Goal: Information Seeking & Learning: Learn about a topic

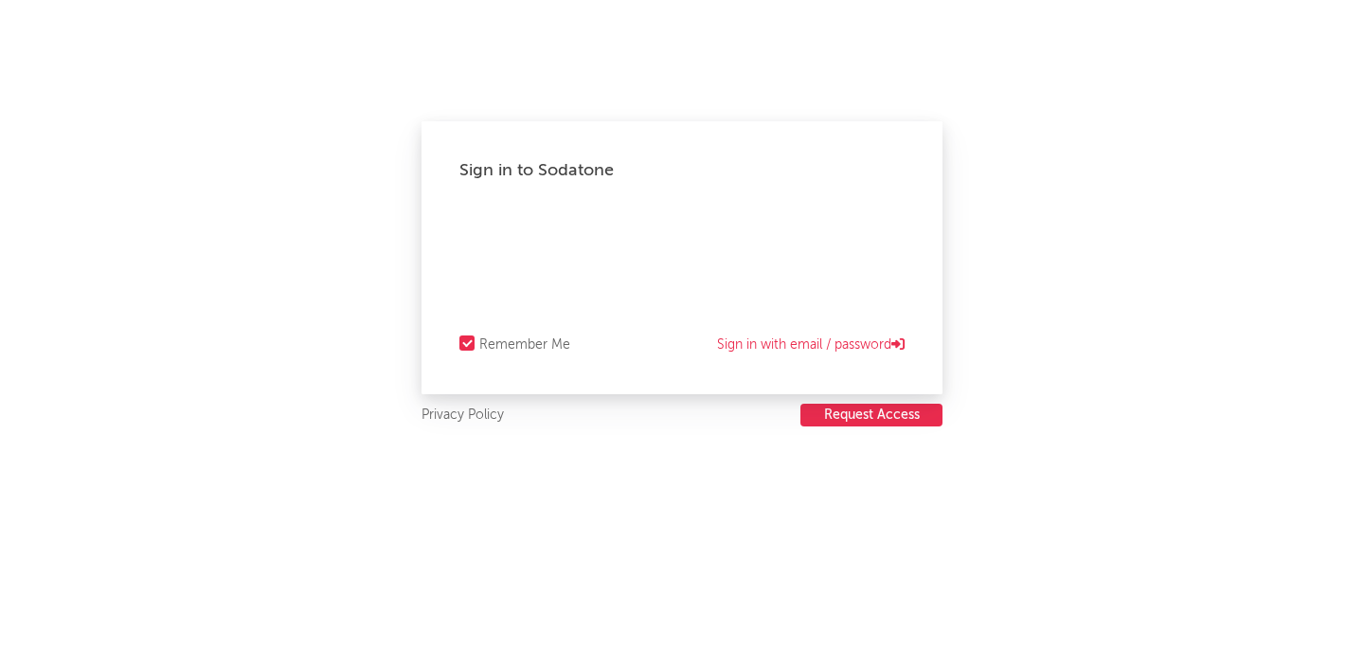
select select "recorded_music"
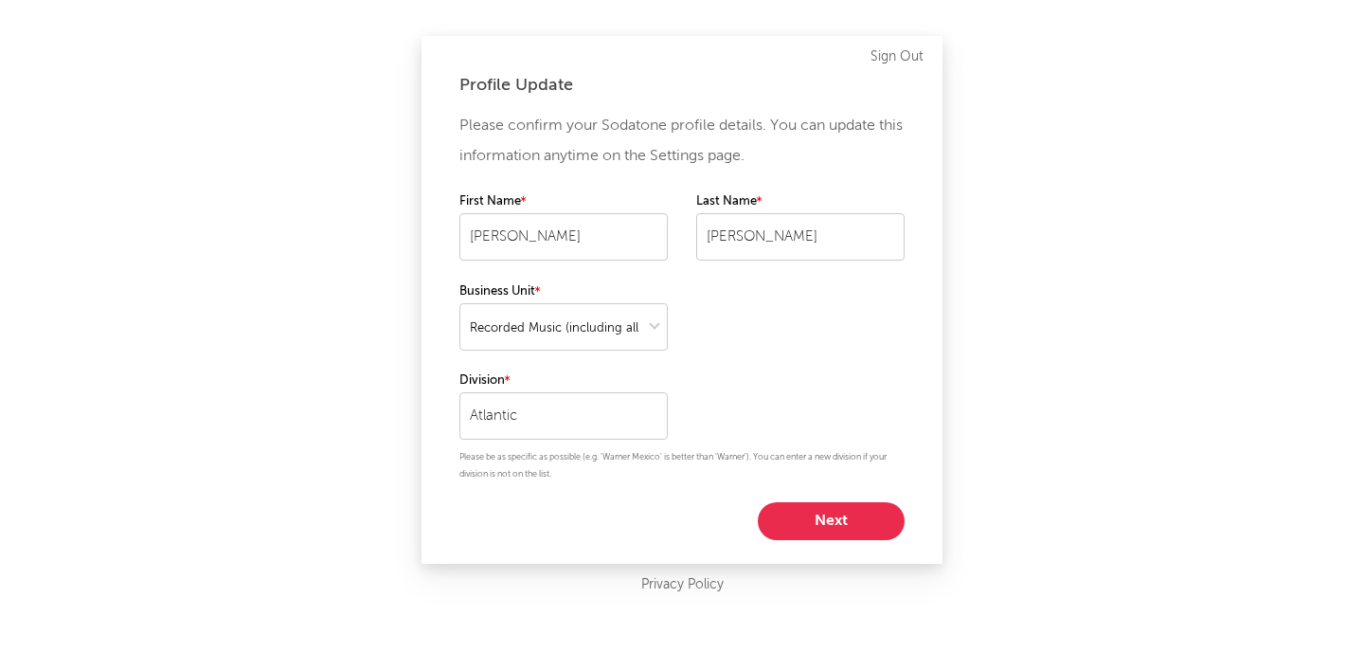
click at [819, 530] on button "Next" at bounding box center [831, 521] width 147 height 38
select select "other"
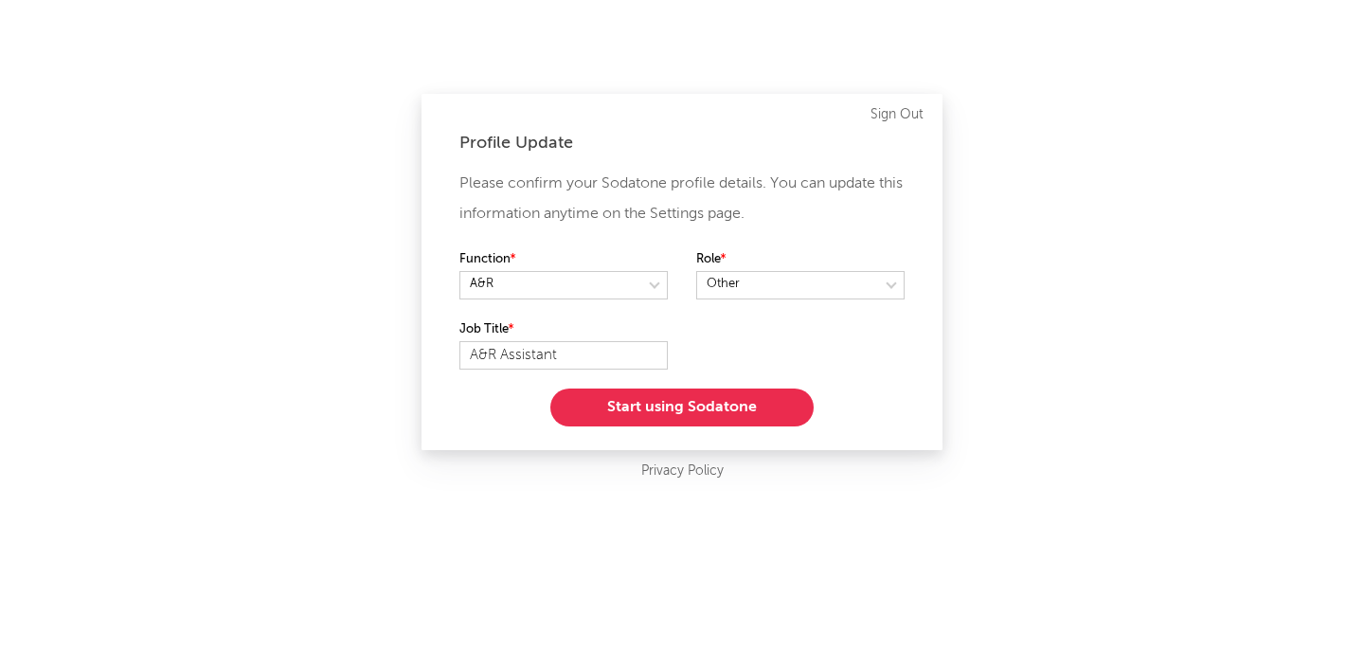
click at [652, 412] on button "Start using Sodatone" at bounding box center [681, 407] width 263 height 38
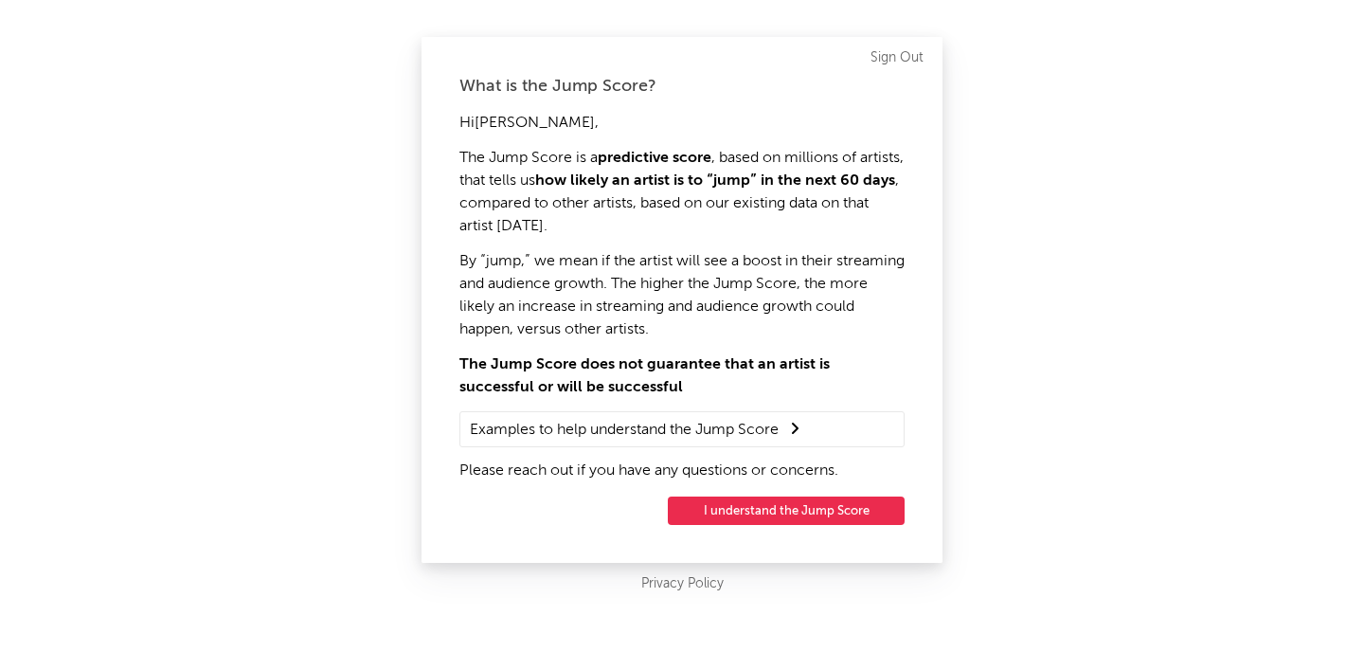
click at [743, 514] on button "I understand the Jump Score" at bounding box center [786, 510] width 237 height 28
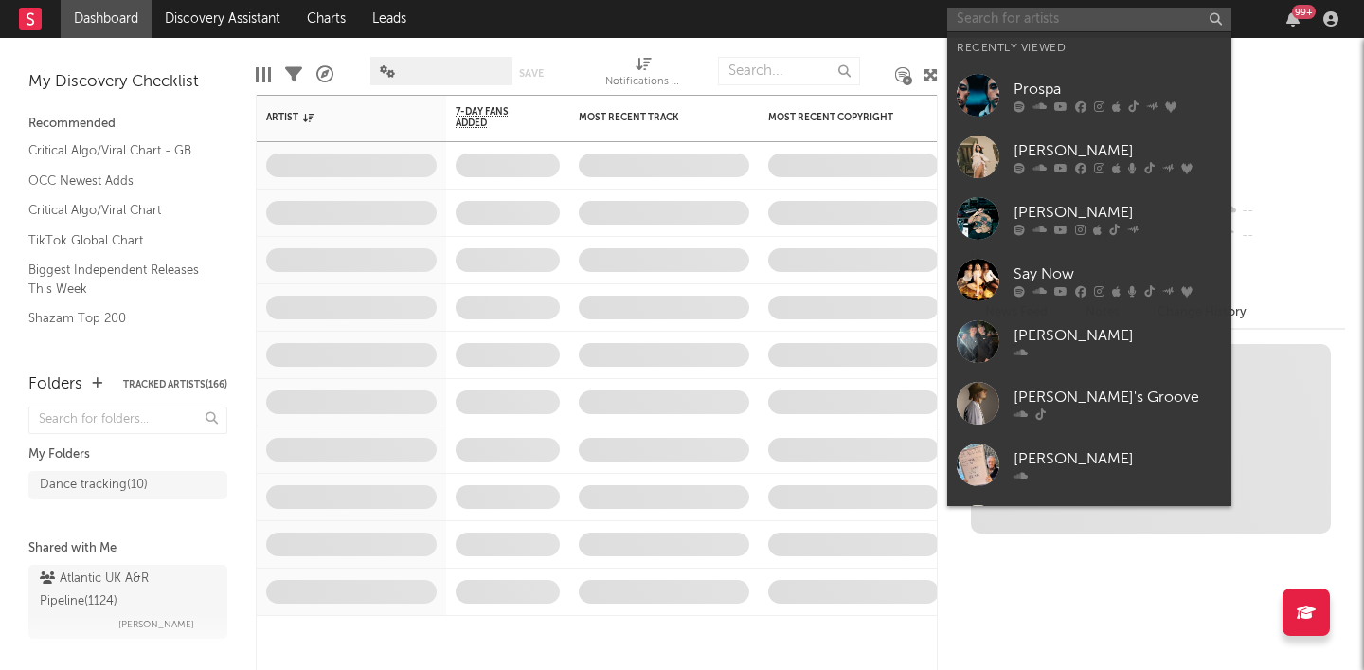
click at [1058, 27] on input "text" at bounding box center [1089, 20] width 284 height 24
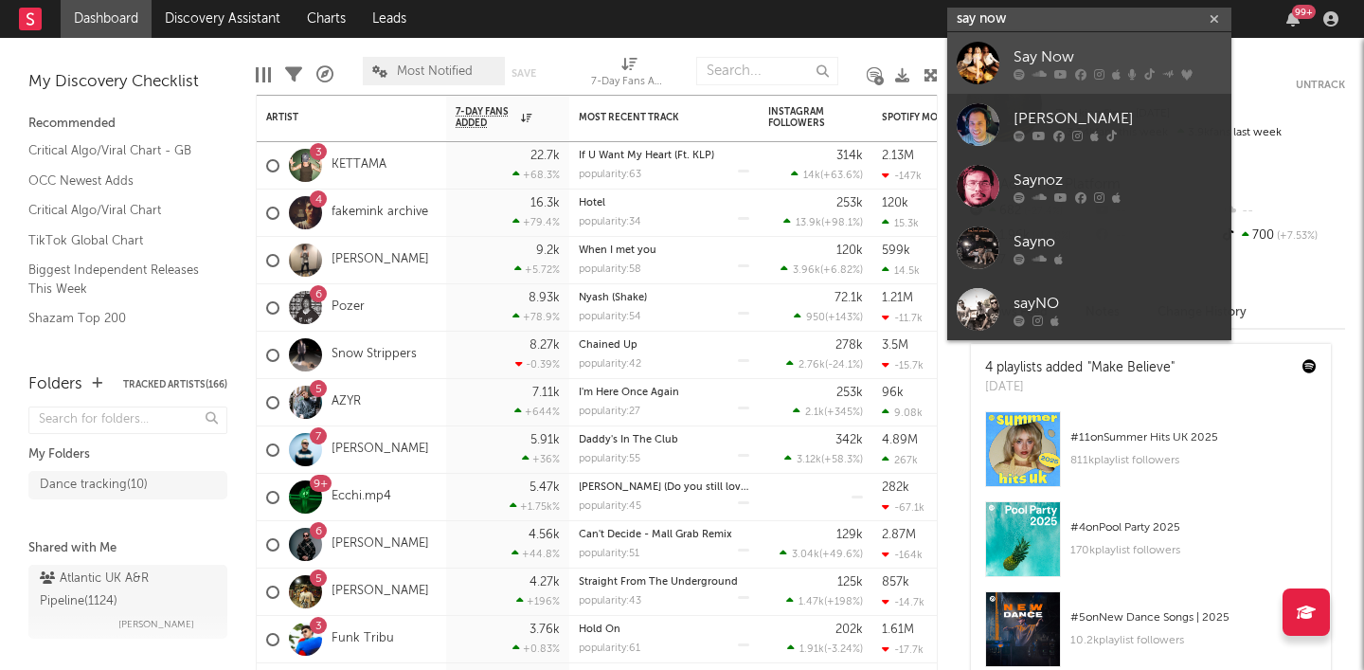
type input "say now"
click at [1001, 72] on link "Say Now" at bounding box center [1089, 63] width 284 height 62
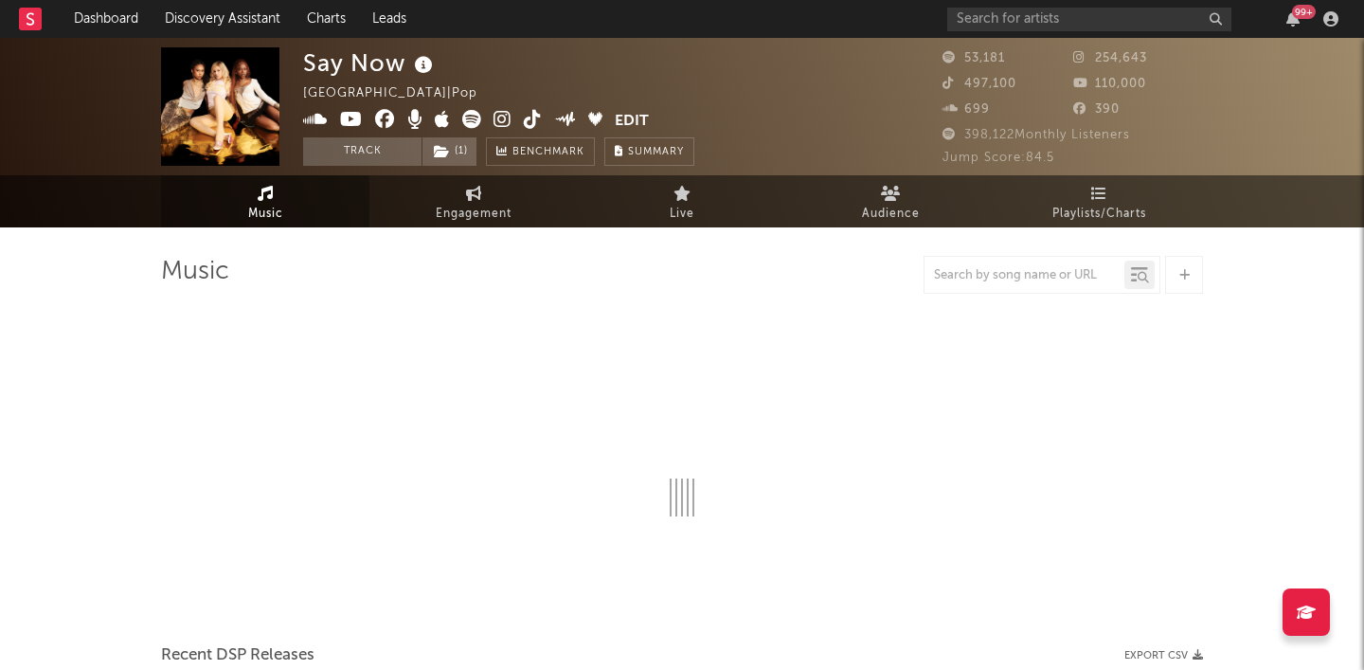
select select "6m"
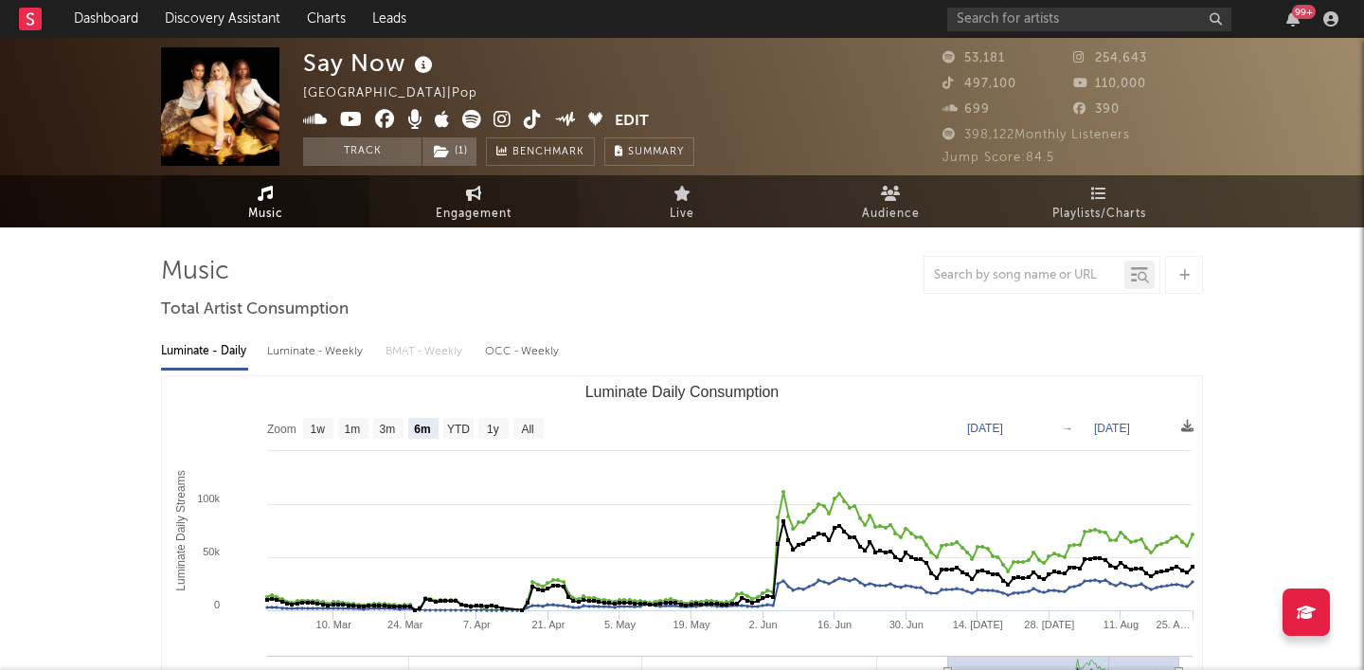
click at [482, 212] on span "Engagement" at bounding box center [474, 214] width 76 height 23
select select "1w"
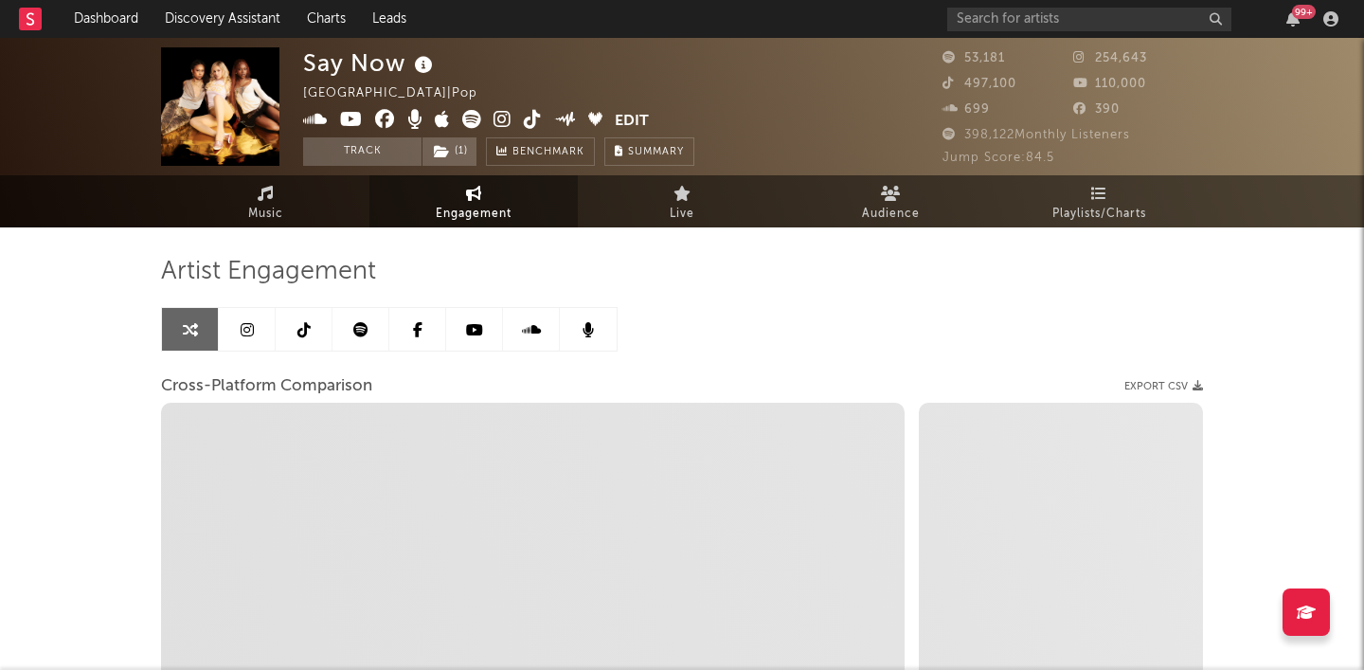
select select "1m"
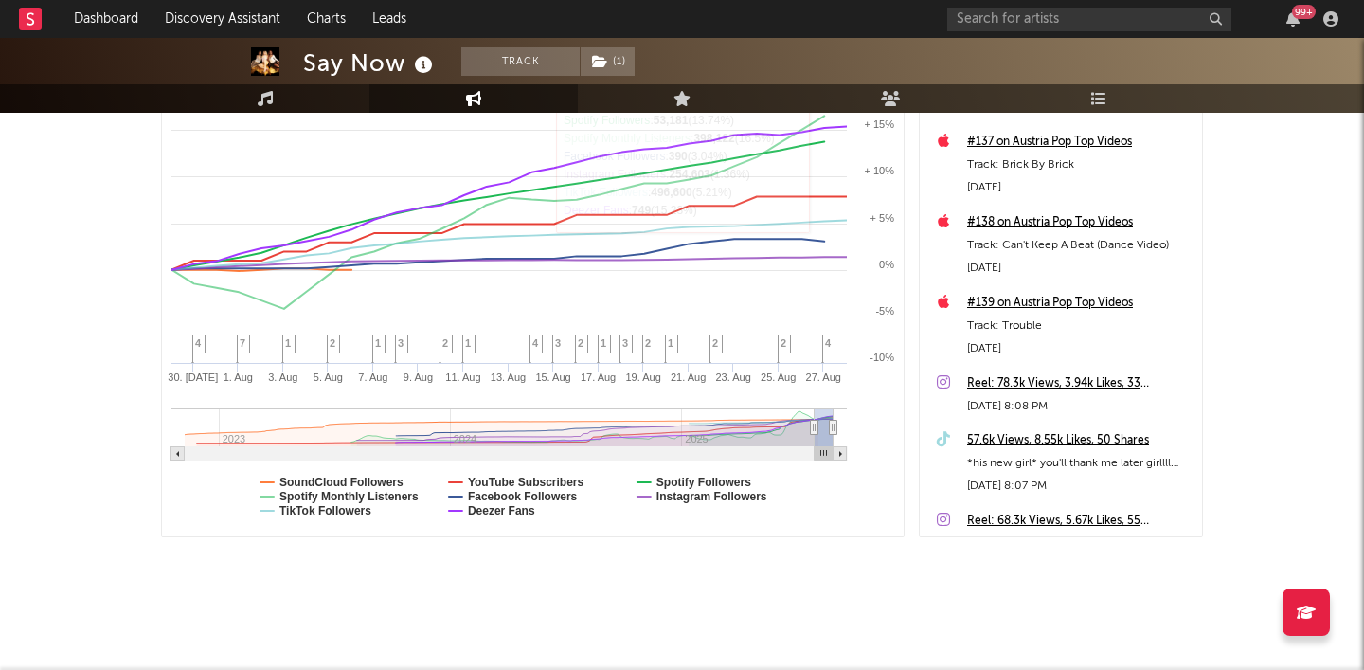
scroll to position [363, 0]
click at [202, 15] on link "Discovery Assistant" at bounding box center [223, 19] width 142 height 38
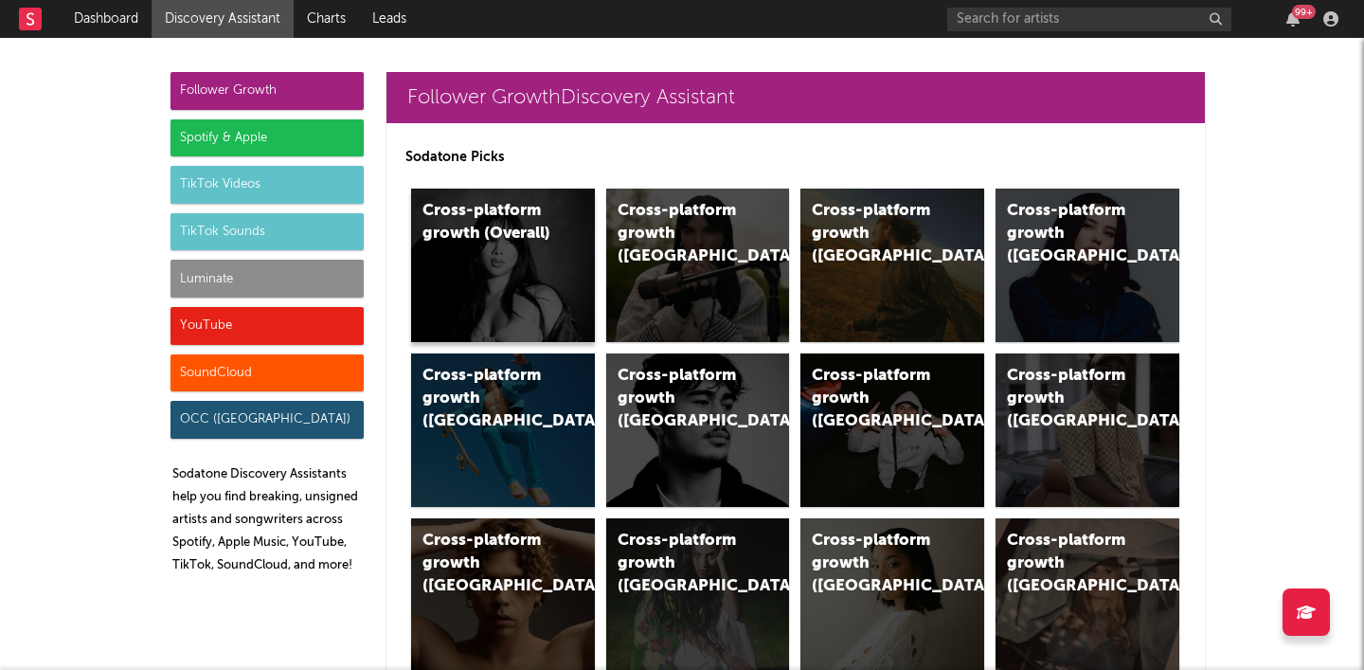
click at [464, 230] on div "Cross-platform growth (Overall)" at bounding box center [487, 222] width 129 height 45
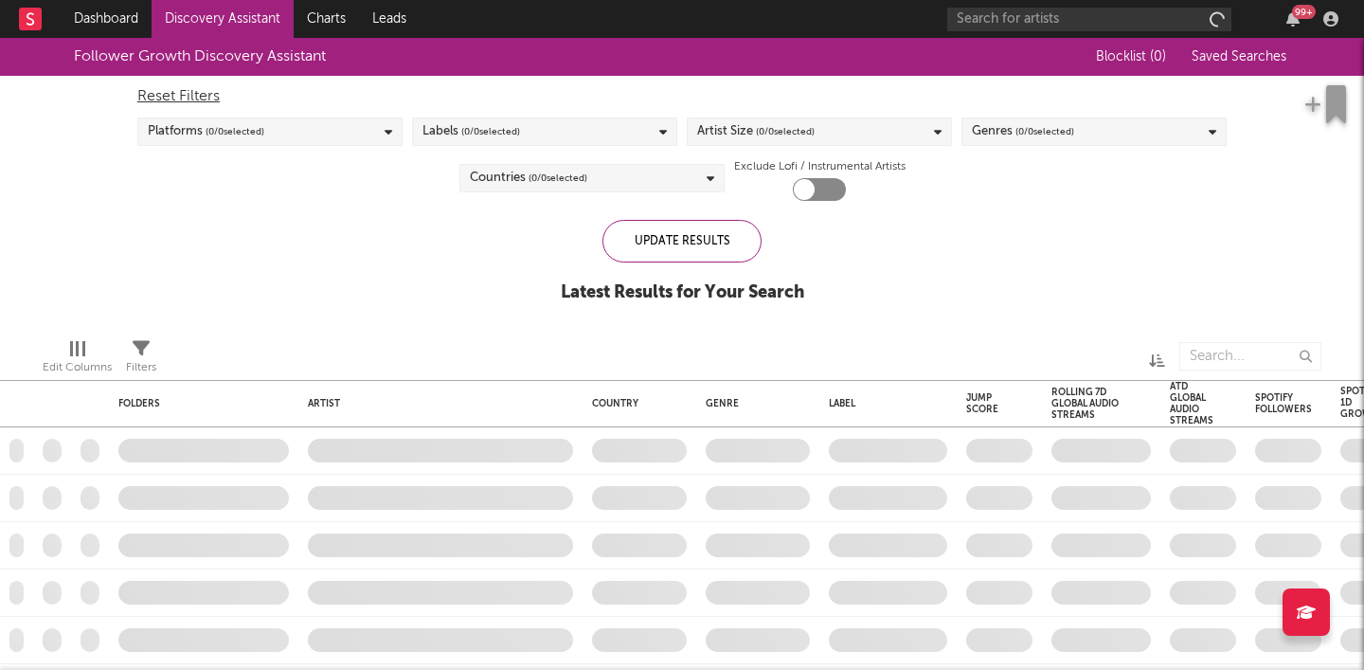
checkbox input "true"
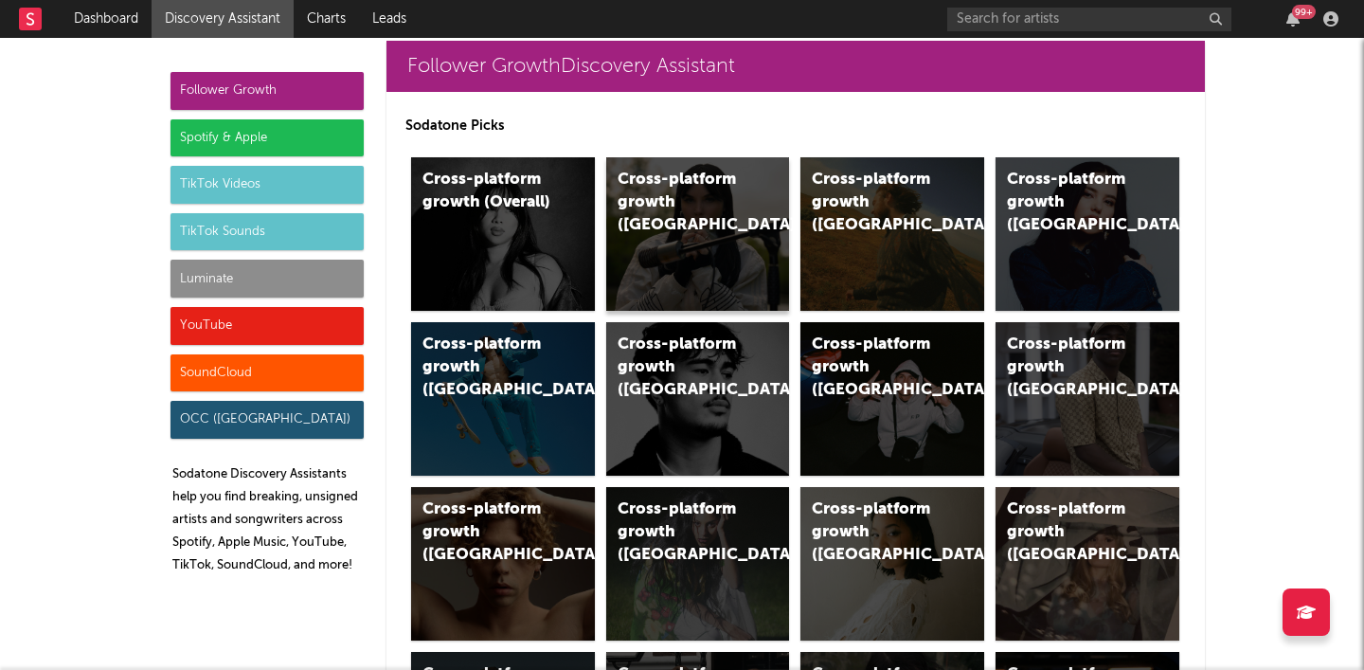
scroll to position [16, 0]
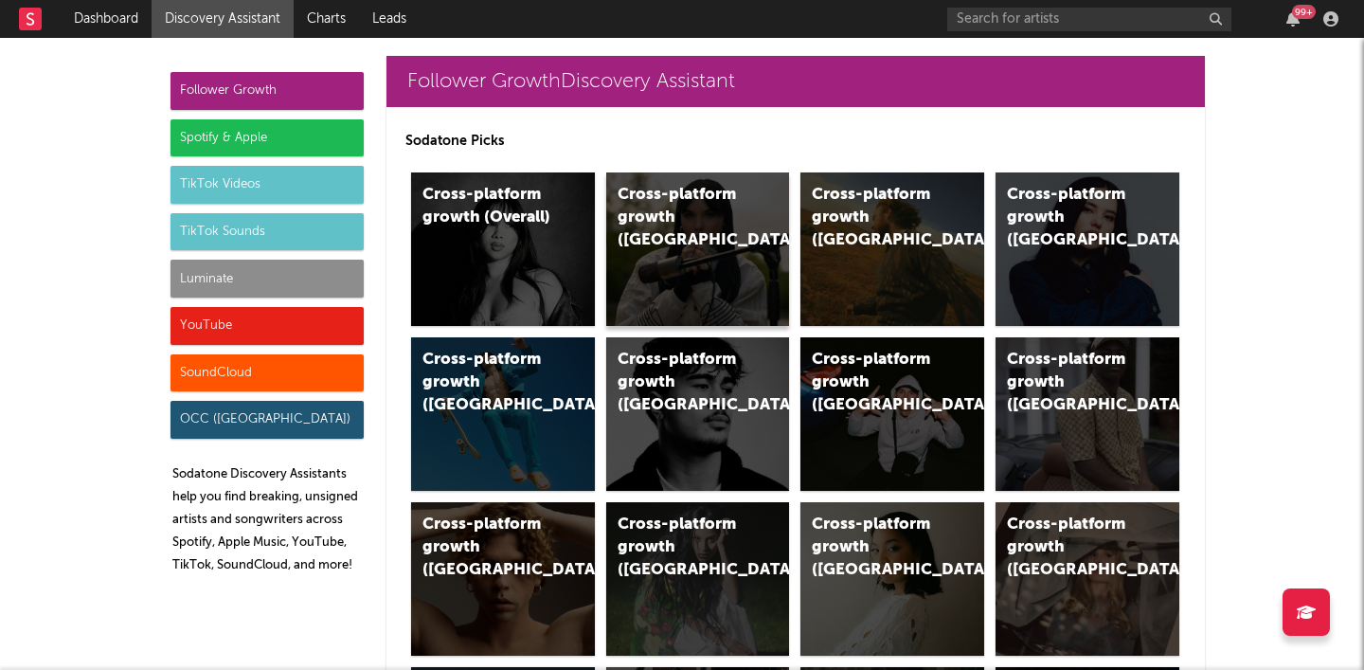
click at [689, 256] on div "Cross-platform growth ([GEOGRAPHIC_DATA])" at bounding box center [698, 248] width 184 height 153
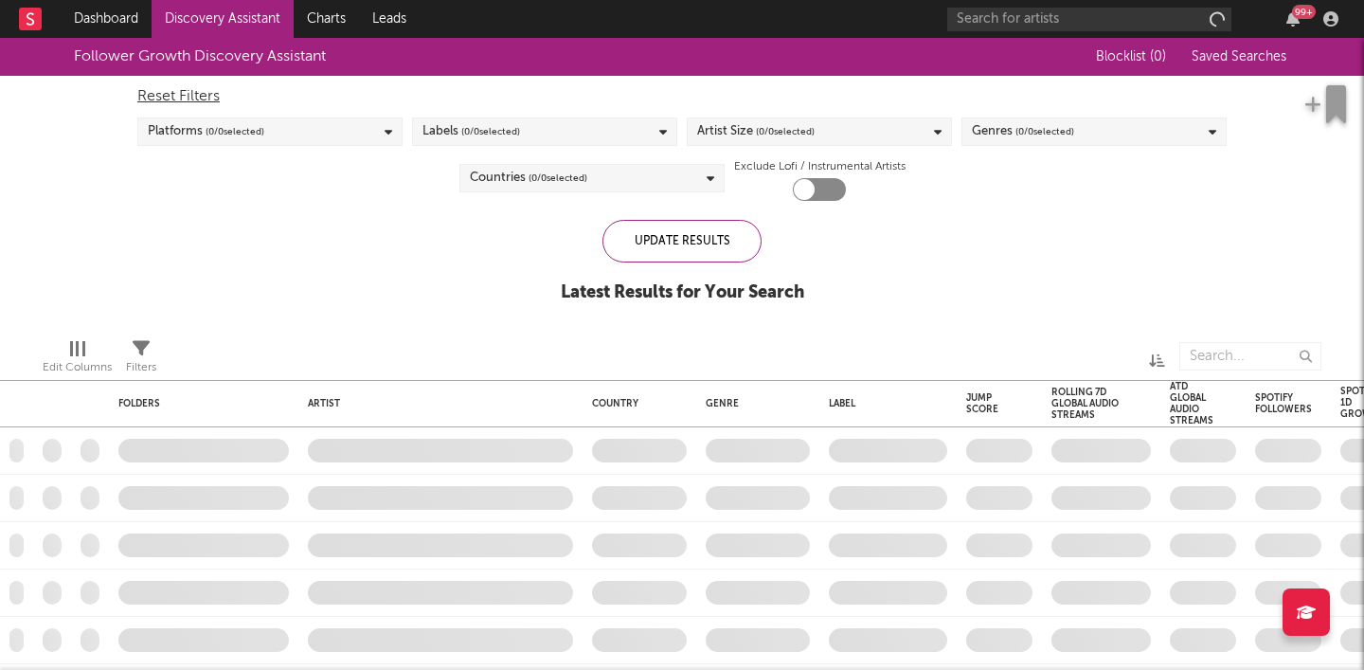
checkbox input "true"
